Goal: Ask a question: Seek information or help from site administrators or community

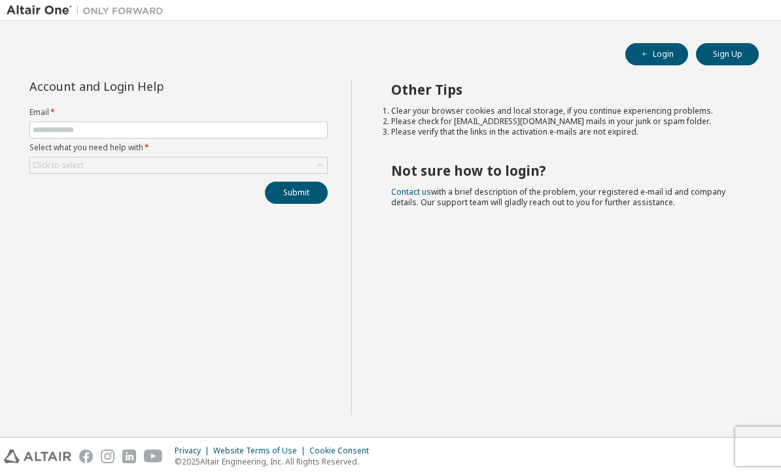
click at [71, 120] on form "Email * Select what you need help with * Click to select" at bounding box center [178, 140] width 298 height 67
click at [67, 133] on input "text" at bounding box center [179, 130] width 292 height 10
type input "*"
click at [665, 50] on button "Login" at bounding box center [656, 54] width 63 height 22
click at [722, 43] on button "Sign Up" at bounding box center [727, 54] width 63 height 22
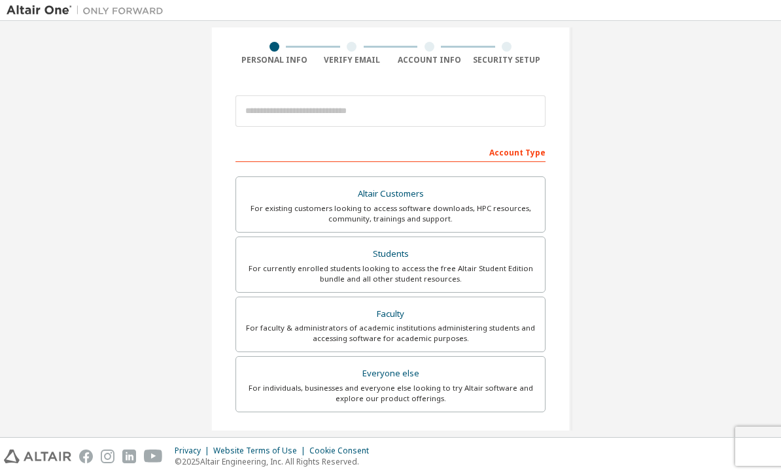
scroll to position [99, 0]
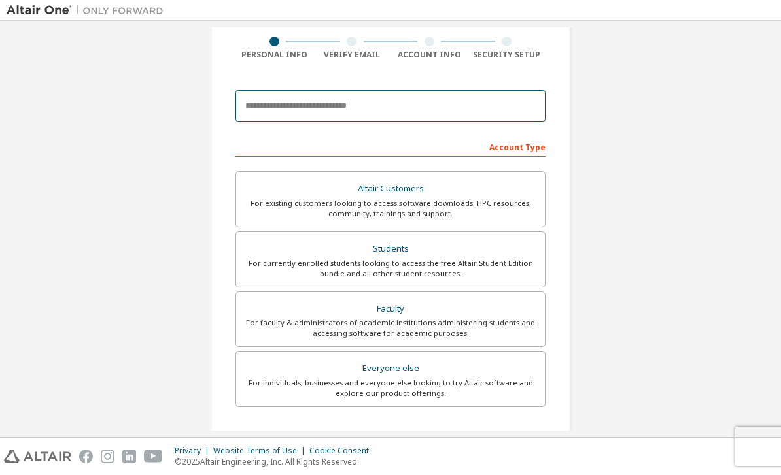
click at [504, 90] on input "email" at bounding box center [390, 105] width 310 height 31
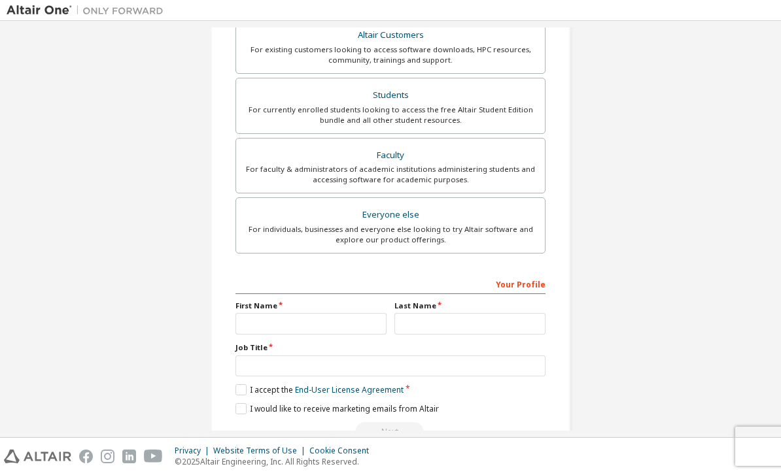
scroll to position [252, 0]
click at [522, 105] on div "For currently enrolled students looking to access the free Altair Student Editi…" at bounding box center [390, 115] width 293 height 21
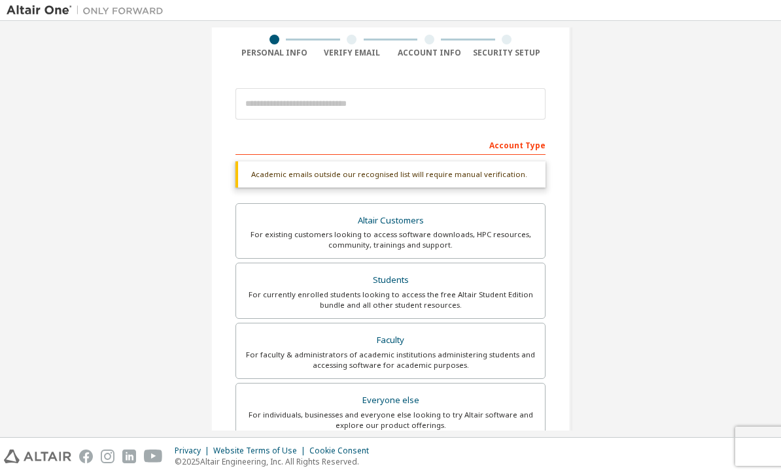
scroll to position [56, 0]
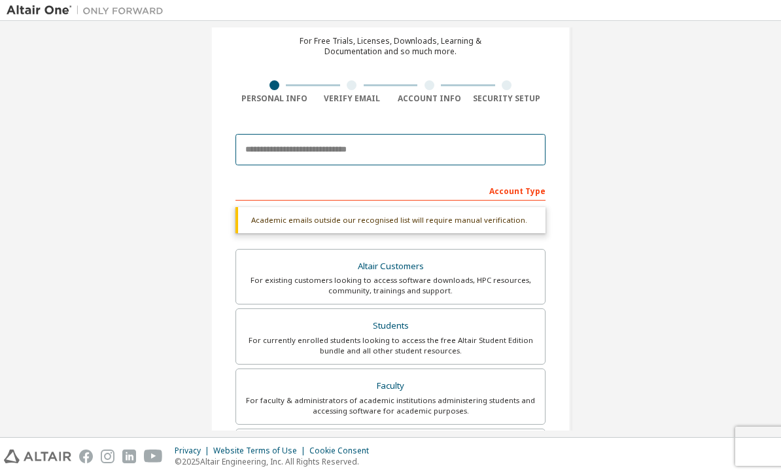
click at [522, 134] on input "email" at bounding box center [390, 149] width 310 height 31
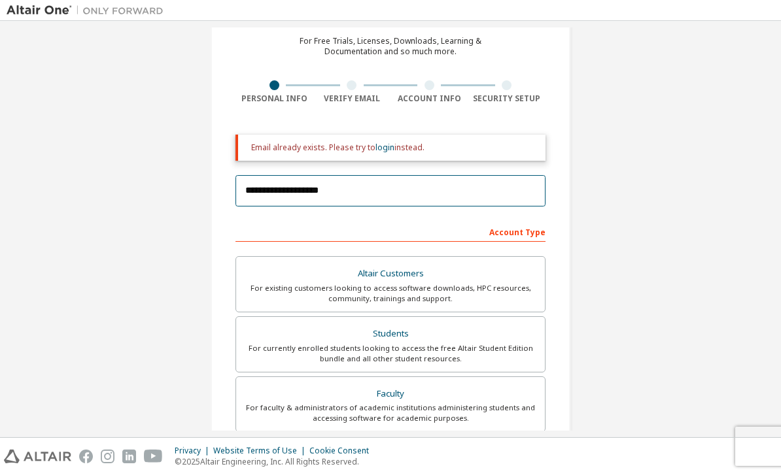
type input "**********"
click at [386, 142] on link "login" at bounding box center [384, 147] width 19 height 11
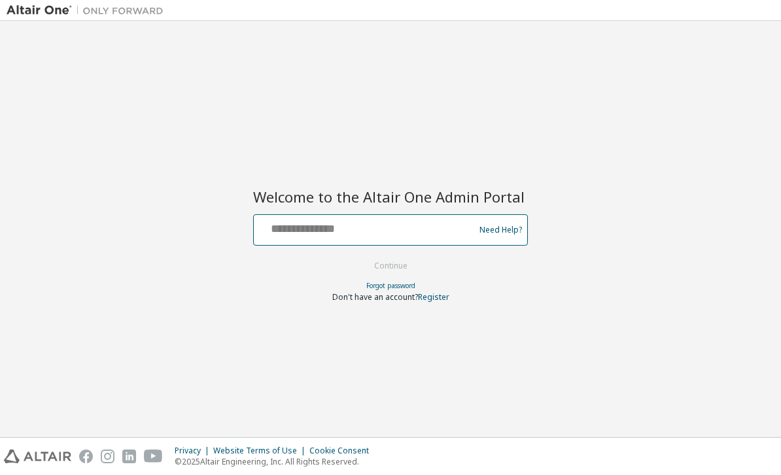
click at [433, 226] on input "text" at bounding box center [366, 227] width 214 height 19
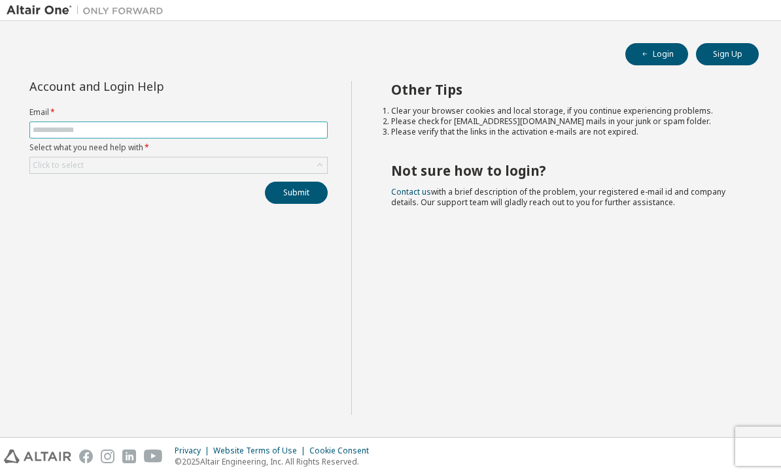
click at [52, 131] on input "text" at bounding box center [179, 130] width 292 height 10
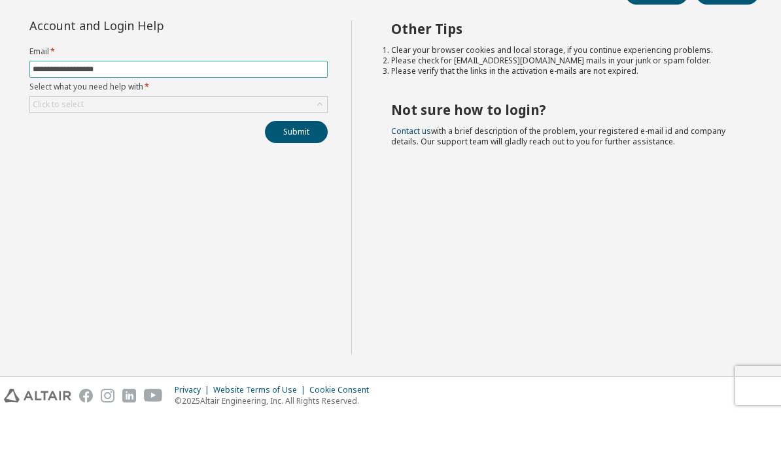
type input "**********"
click at [307, 182] on button "Submit" at bounding box center [296, 193] width 63 height 22
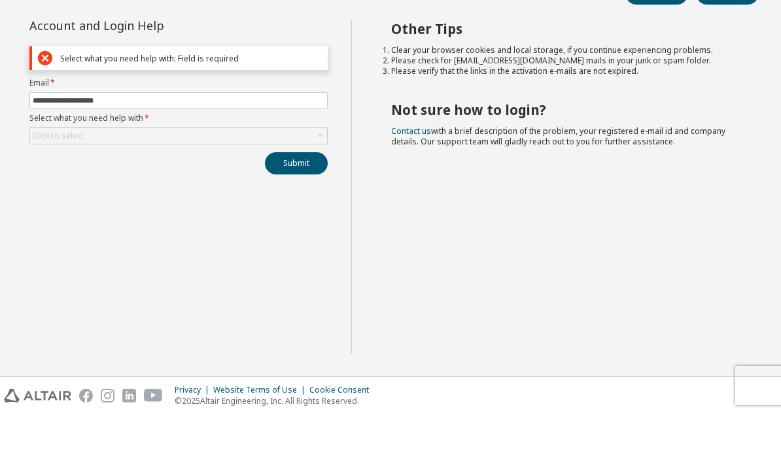
scroll to position [42, 0]
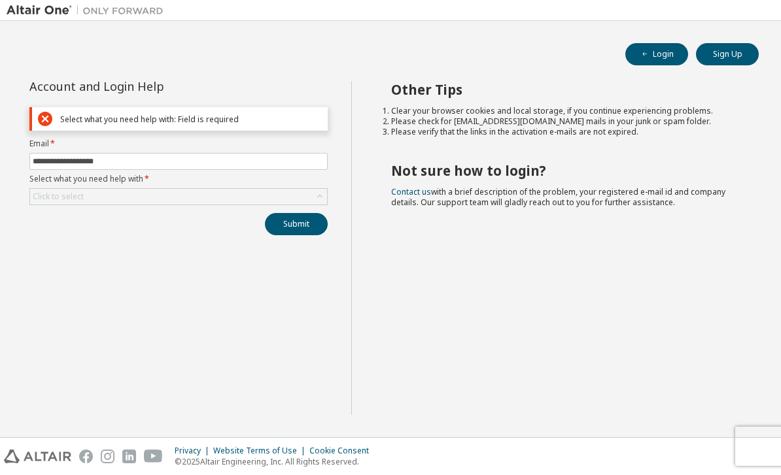
click at [61, 190] on div "Click to select" at bounding box center [58, 197] width 55 height 14
click at [357, 209] on div "Other Tips Clear your browser cookies and local storage, if you continue experi…" at bounding box center [563, 248] width 424 height 334
